Goal: Task Accomplishment & Management: Use online tool/utility

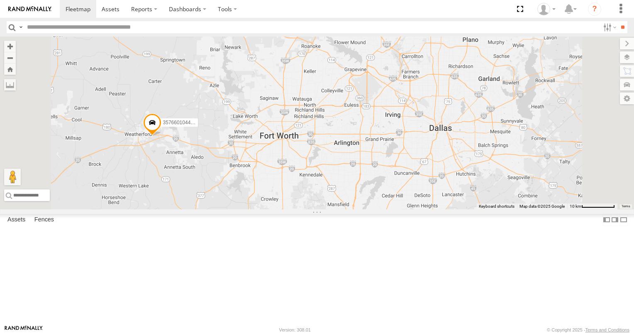
click at [0, 0] on span at bounding box center [0, 0] width 0 height 0
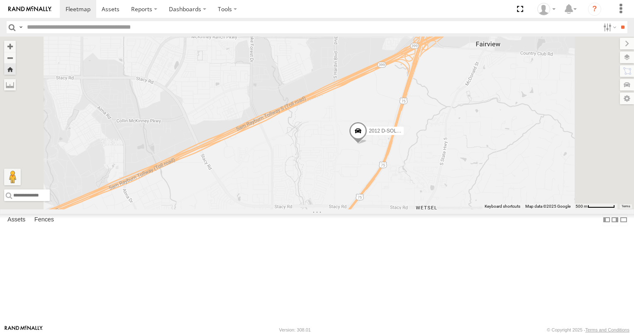
click at [0, 0] on link at bounding box center [0, 0] width 0 height 0
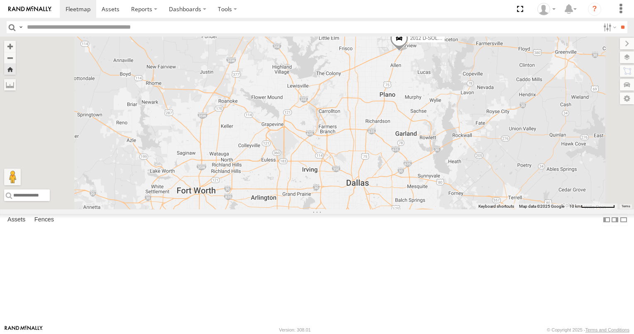
click at [0, 0] on div at bounding box center [0, 0] width 0 height 0
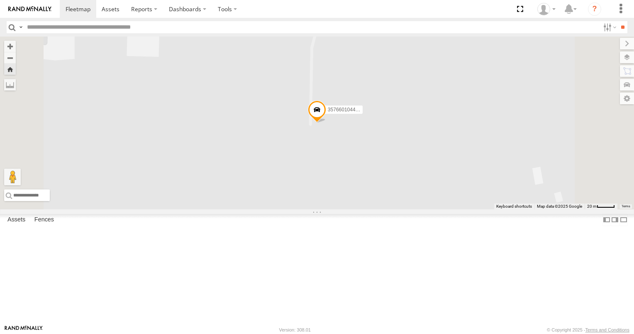
click at [326, 123] on span at bounding box center [317, 111] width 18 height 22
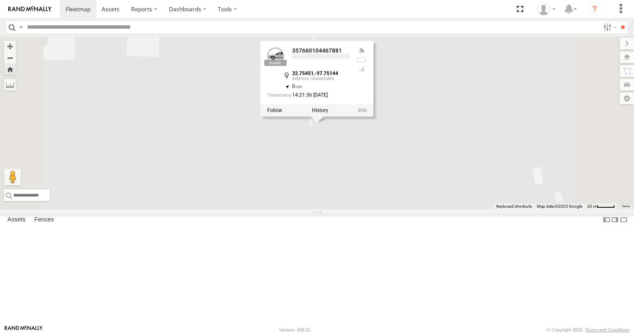
click at [328, 113] on label at bounding box center [320, 110] width 16 height 6
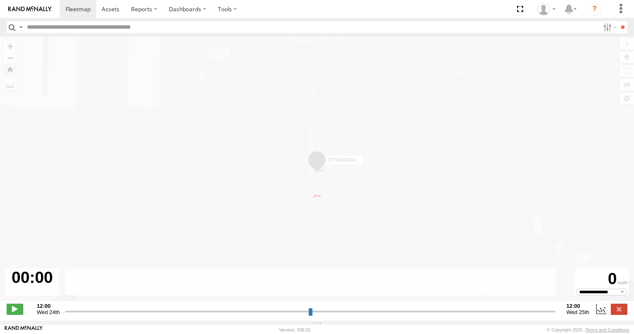
type input "**********"
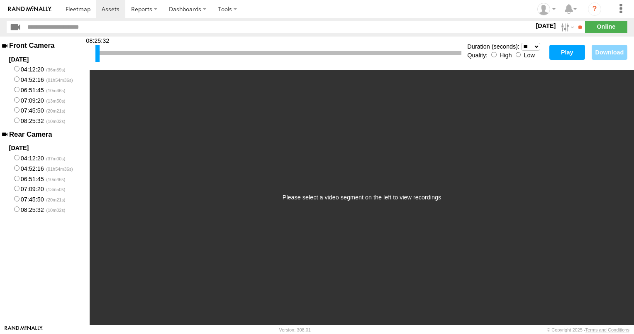
click at [566, 54] on button "Play" at bounding box center [567, 52] width 36 height 15
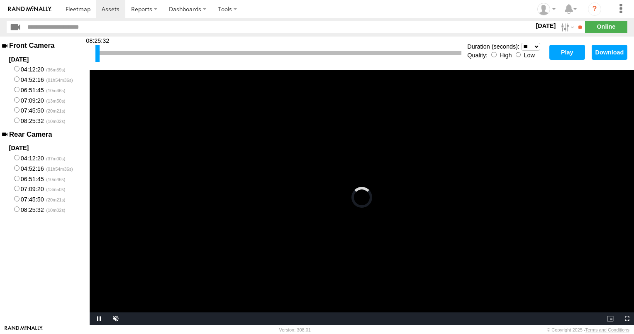
click at [572, 58] on button "Play" at bounding box center [567, 52] width 36 height 15
click at [378, 209] on video "Video Player" at bounding box center [362, 197] width 544 height 255
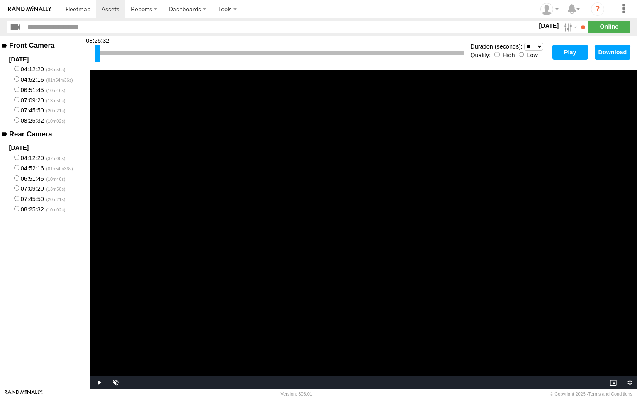
click at [380, 249] on video "Video Player" at bounding box center [364, 229] width 548 height 319
